Goal: Information Seeking & Learning: Understand process/instructions

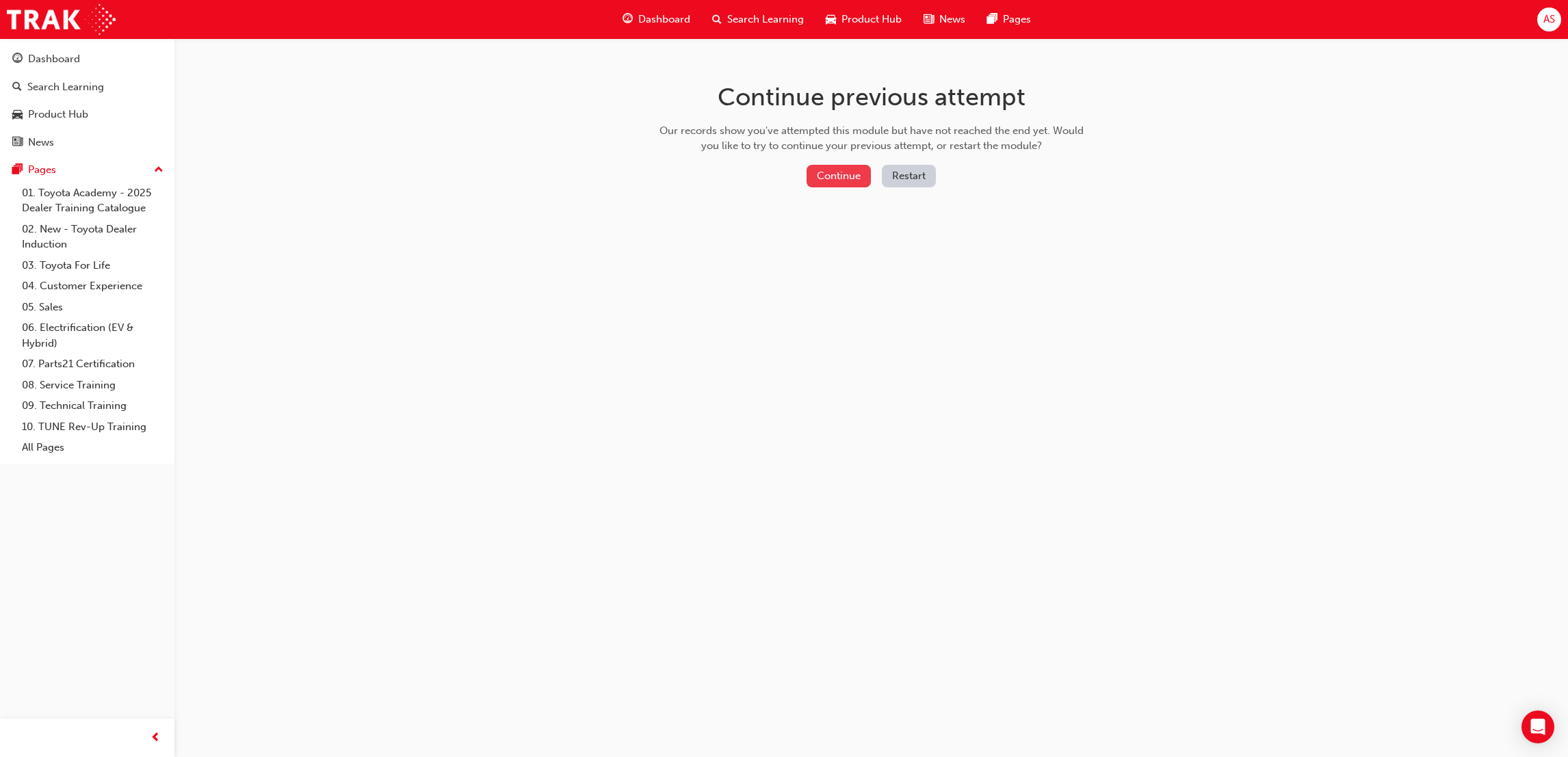
click at [840, 172] on button "Continue" at bounding box center [839, 177] width 64 height 23
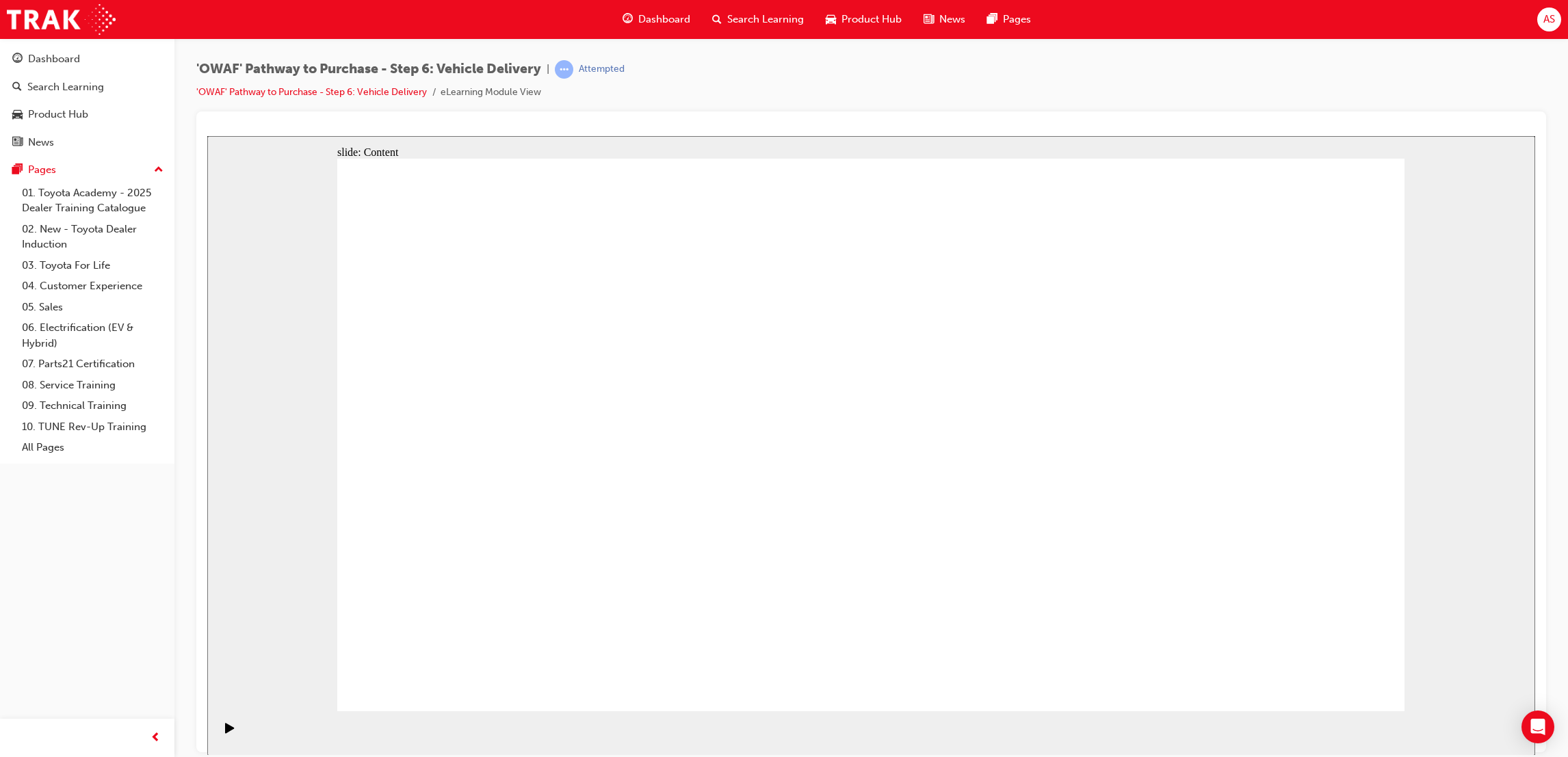
drag, startPoint x: 1038, startPoint y: 475, endPoint x: 1070, endPoint y: 474, distance: 32.0
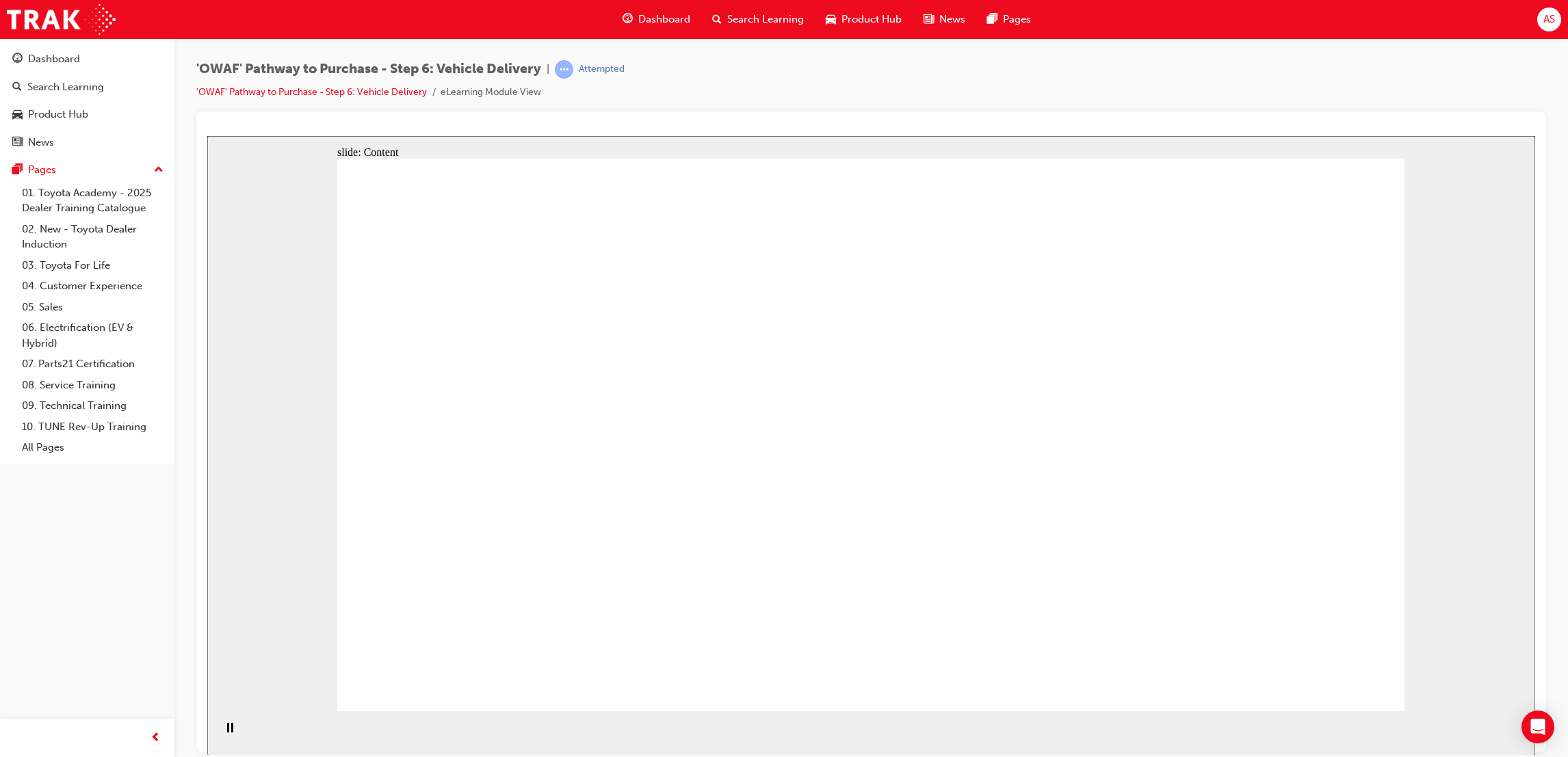
drag, startPoint x: 1302, startPoint y: 340, endPoint x: 1287, endPoint y: 347, distance: 16.6
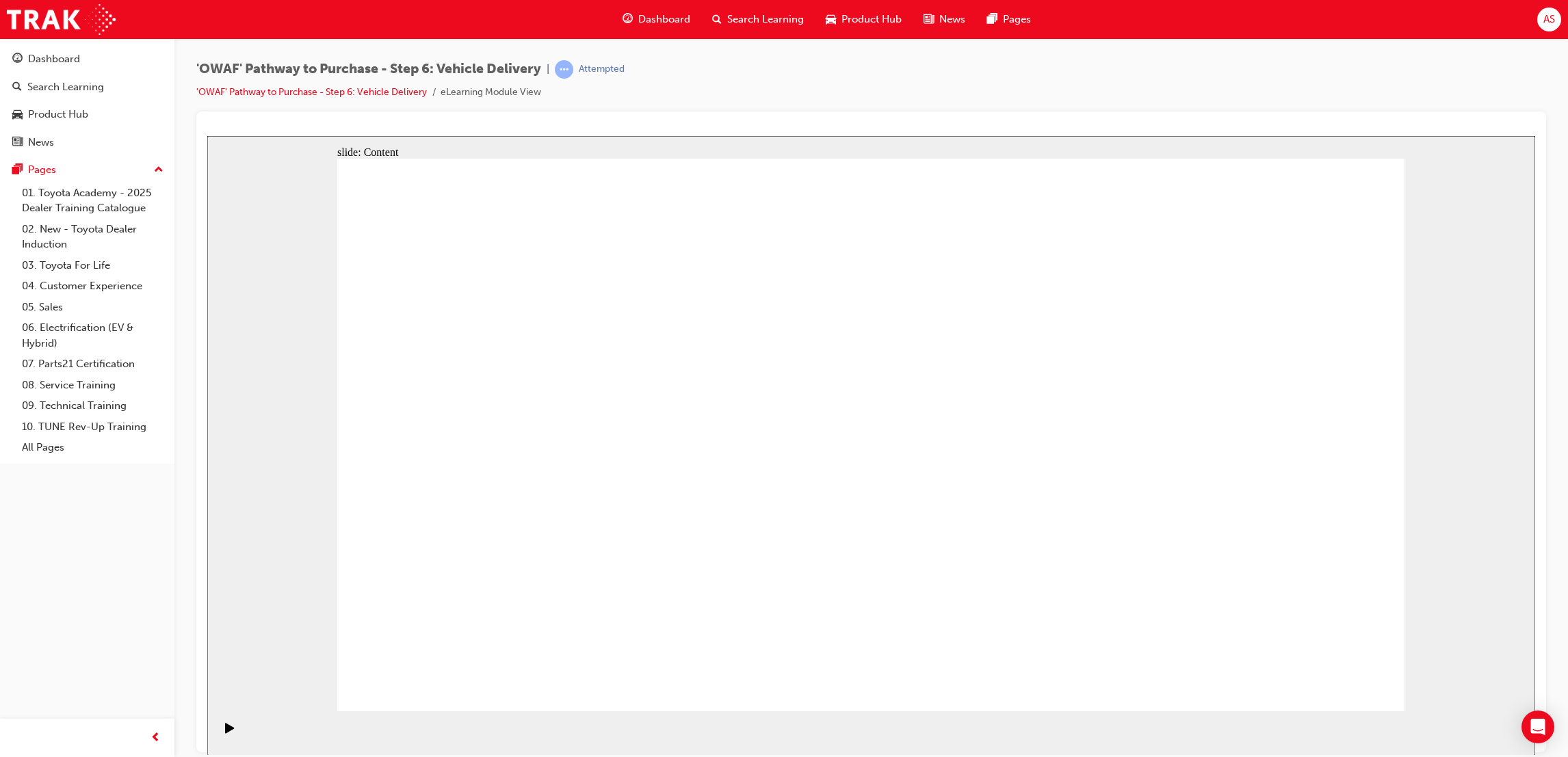
drag, startPoint x: 904, startPoint y: 577, endPoint x: 915, endPoint y: 575, distance: 11.2
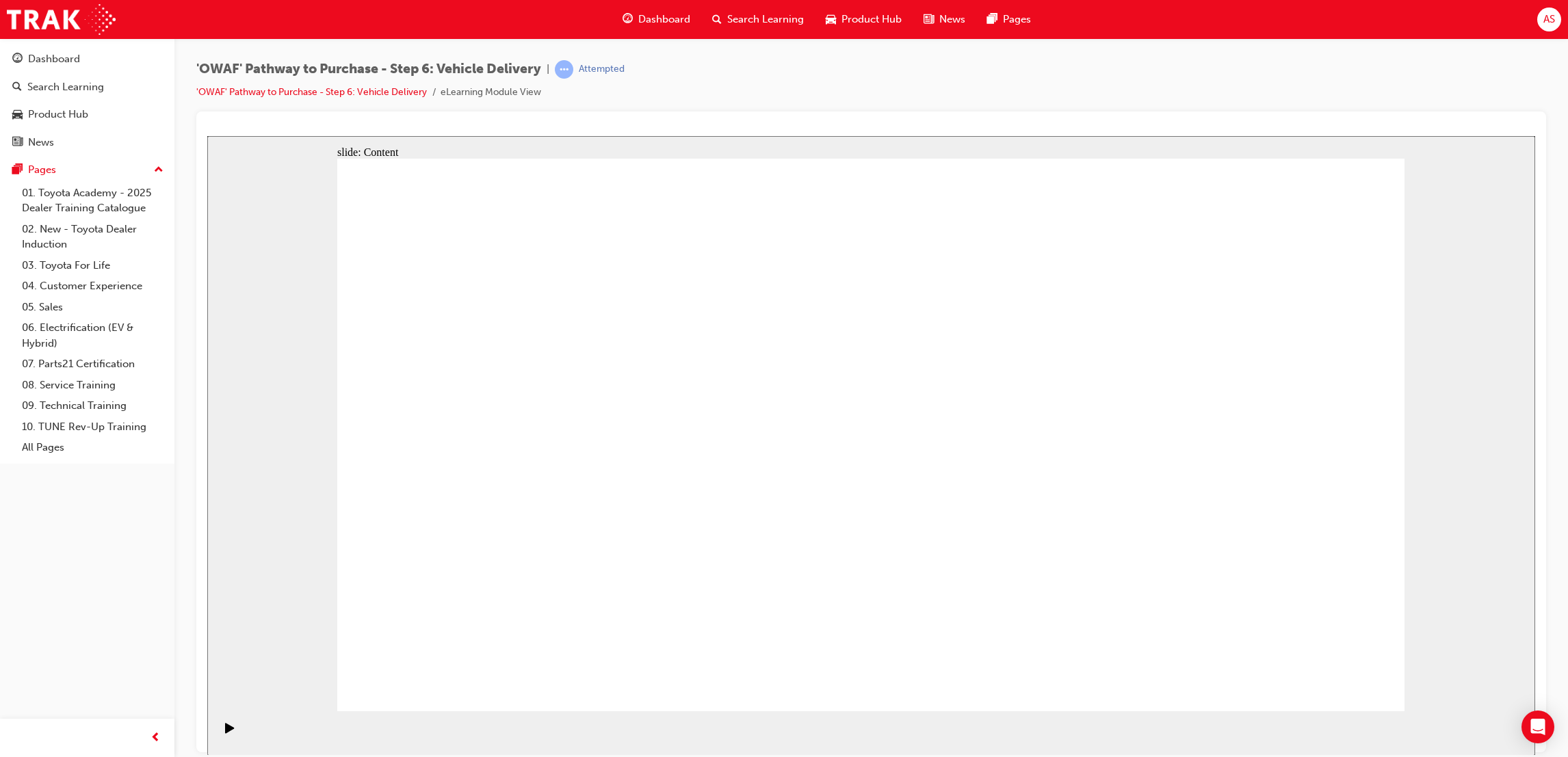
drag, startPoint x: 874, startPoint y: 507, endPoint x: 832, endPoint y: 467, distance: 58.0
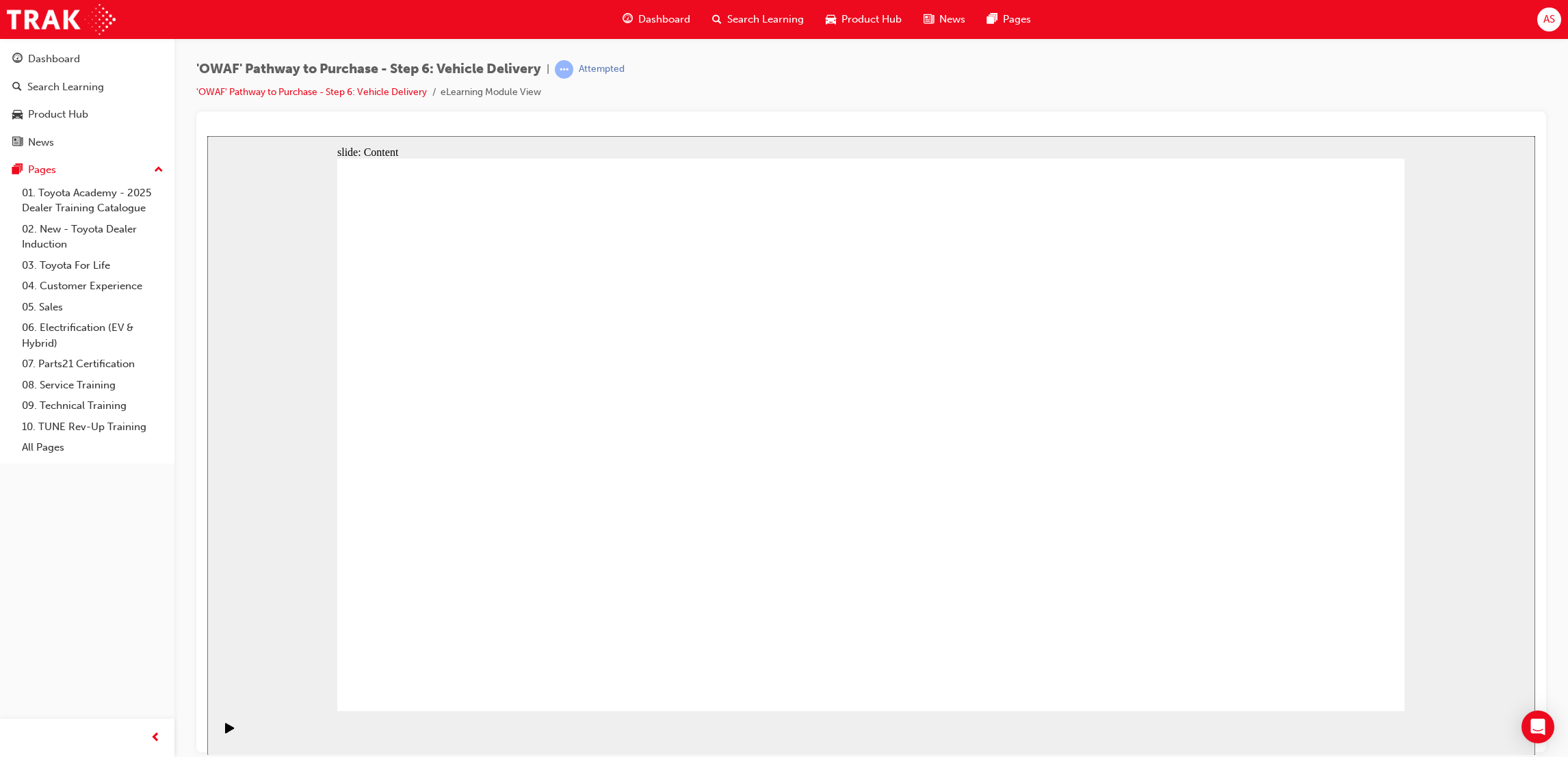
drag, startPoint x: 461, startPoint y: 372, endPoint x: 472, endPoint y: 389, distance: 20.2
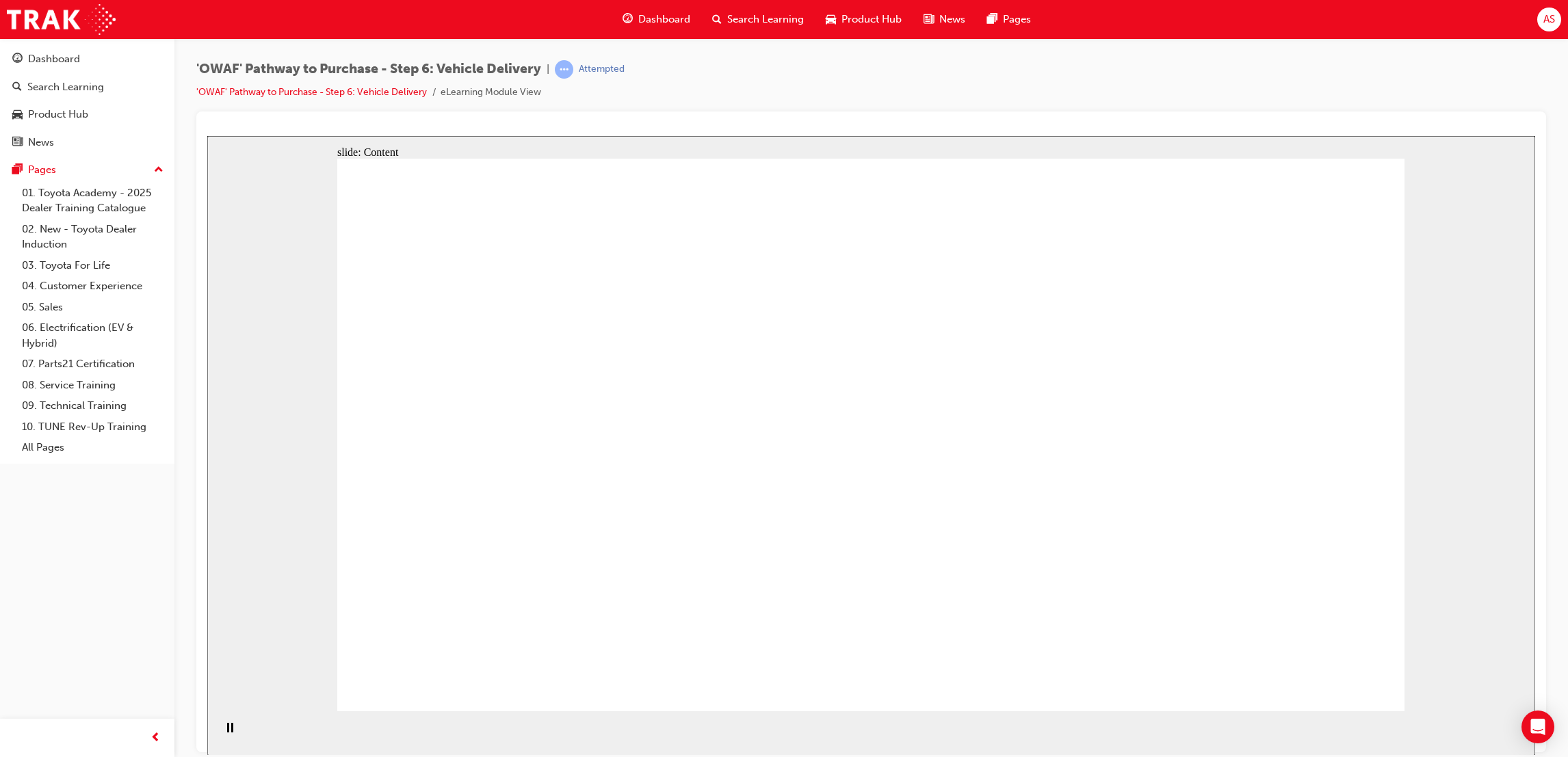
drag, startPoint x: 506, startPoint y: 401, endPoint x: 536, endPoint y: 387, distance: 33.1
drag, startPoint x: 1092, startPoint y: 473, endPoint x: 1175, endPoint y: 522, distance: 96.4
